Goal: Task Accomplishment & Management: Use online tool/utility

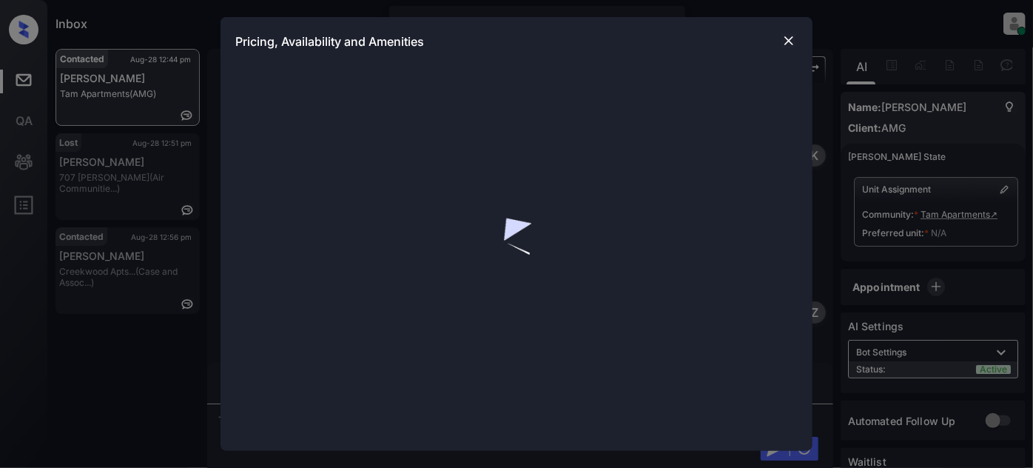
scroll to position [737, 0]
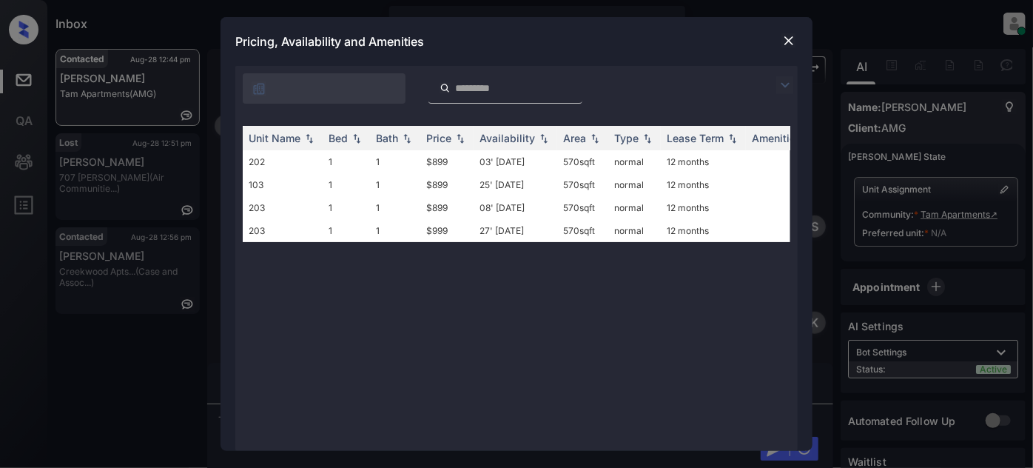
click at [786, 78] on img at bounding box center [785, 85] width 18 height 18
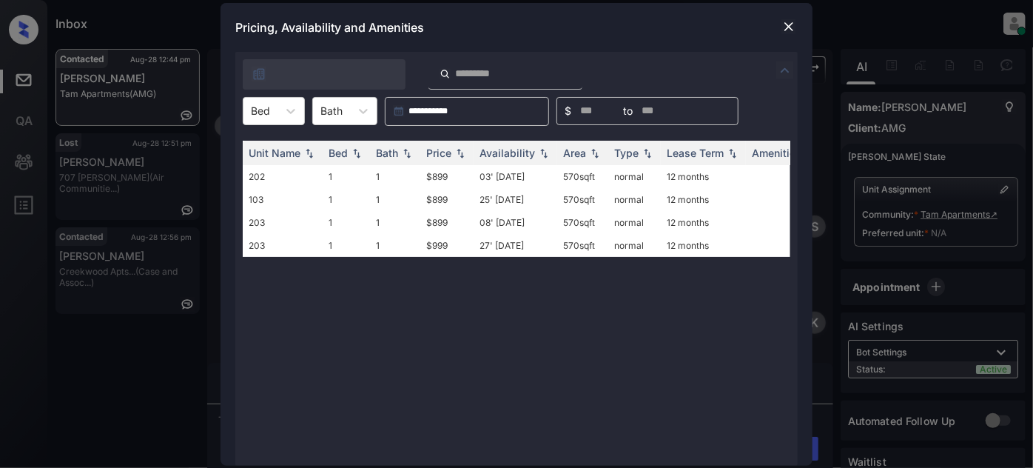
click at [789, 23] on img at bounding box center [788, 26] width 15 height 15
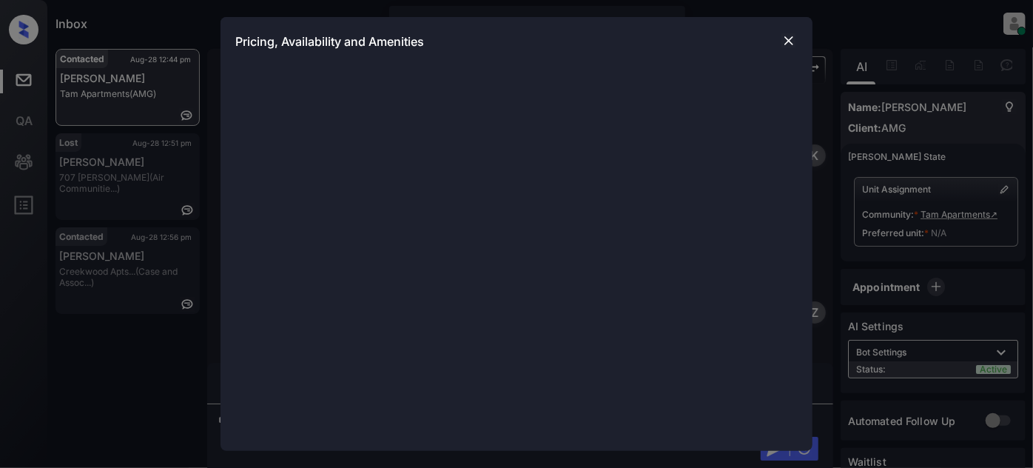
scroll to position [737, 0]
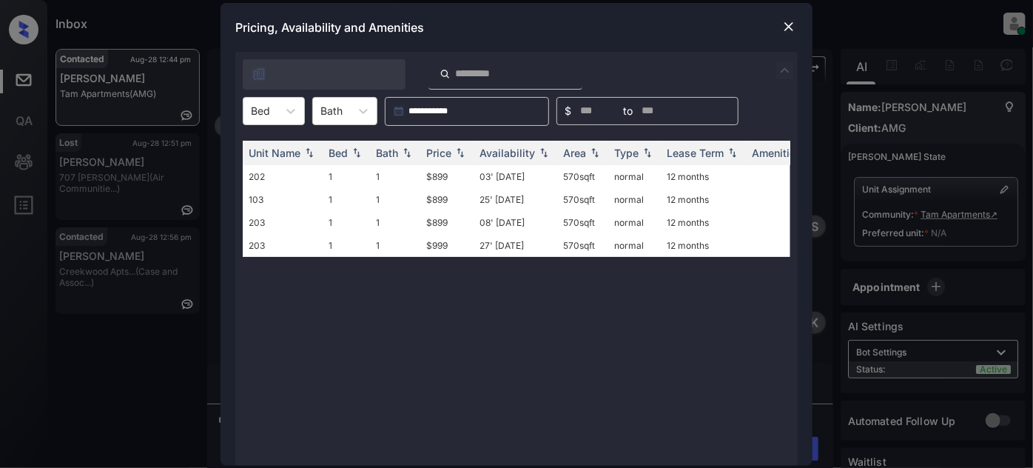
click at [792, 21] on img at bounding box center [788, 26] width 15 height 15
